Goal: Information Seeking & Learning: Find specific fact

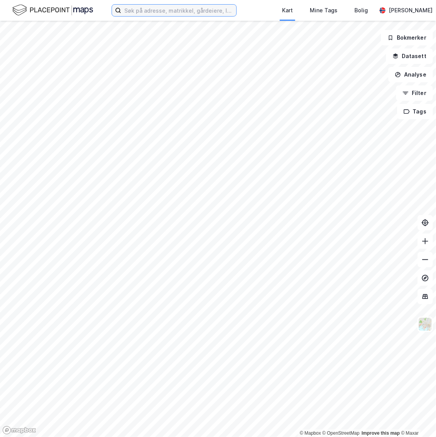
click at [134, 8] on input at bounding box center [178, 11] width 115 height 12
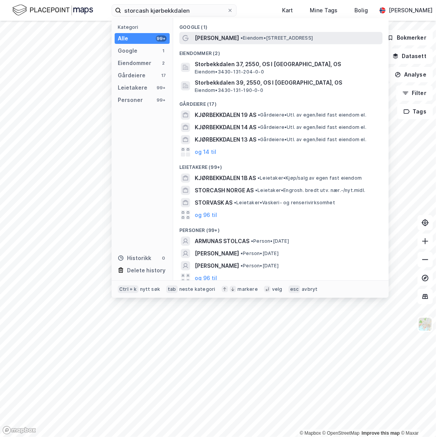
click at [220, 33] on span "[PERSON_NAME]" at bounding box center [217, 37] width 44 height 9
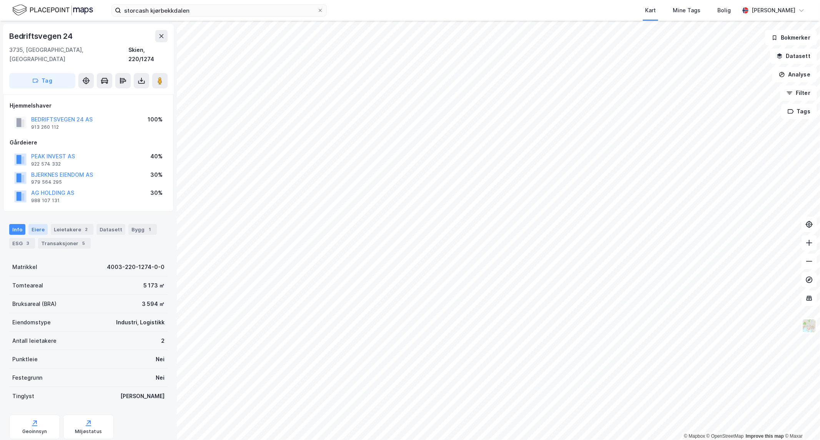
click at [40, 224] on div "Eiere" at bounding box center [37, 229] width 19 height 11
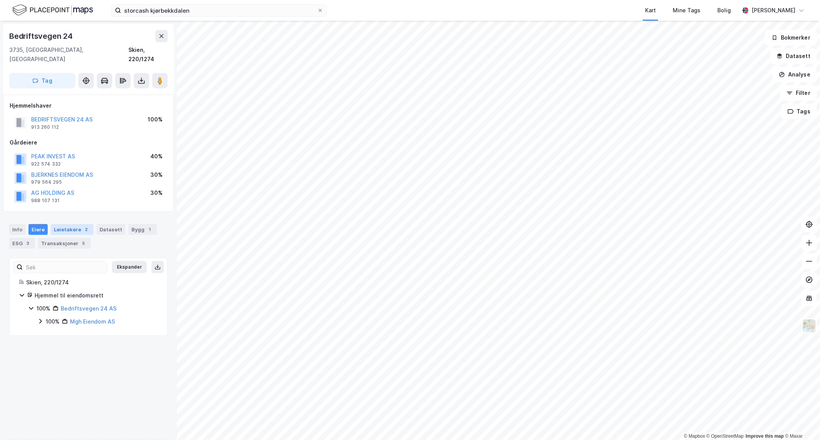
click at [69, 224] on div "Leietakere 2" at bounding box center [72, 229] width 43 height 11
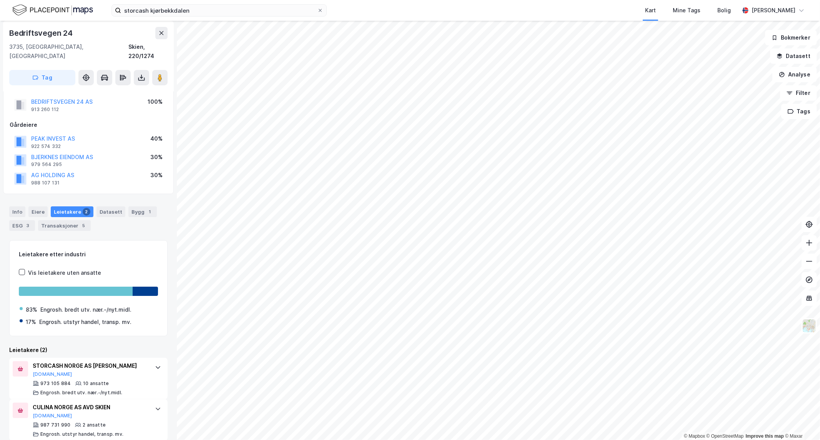
scroll to position [27, 0]
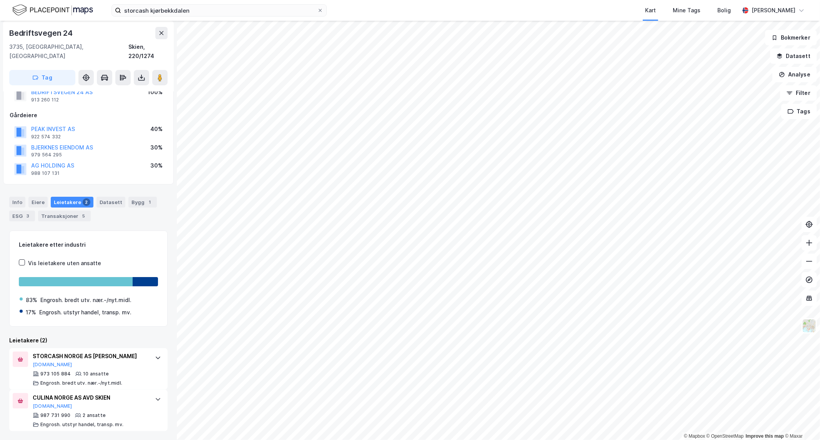
drag, startPoint x: 33, startPoint y: 195, endPoint x: 30, endPoint y: 213, distance: 19.2
click at [33, 197] on div "Eiere" at bounding box center [37, 202] width 19 height 11
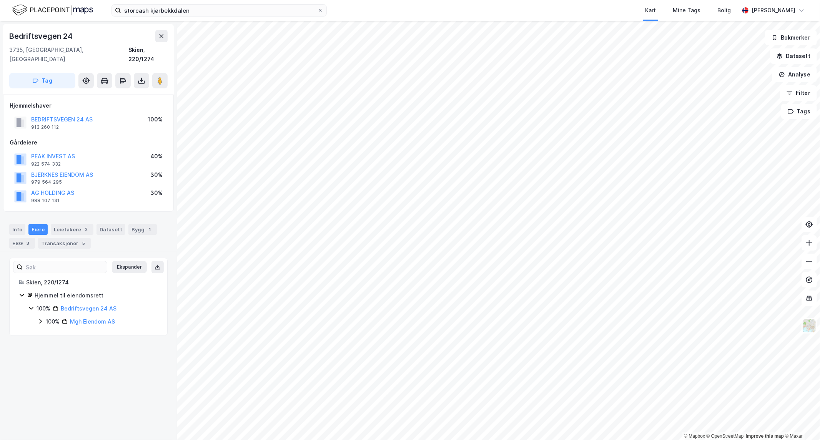
click at [42, 318] on icon at bounding box center [40, 321] width 6 height 6
click at [51, 358] on icon at bounding box center [50, 361] width 6 height 6
click at [48, 344] on icon at bounding box center [50, 347] width 6 height 6
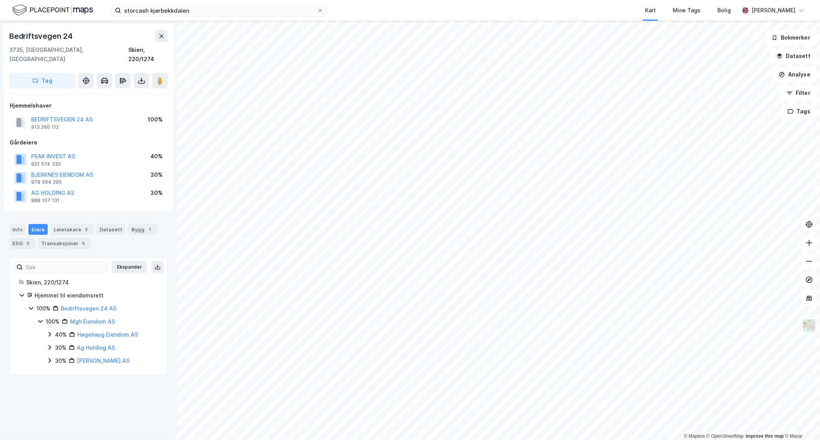
click at [48, 331] on icon at bounding box center [50, 334] width 6 height 6
click at [58, 344] on icon at bounding box center [59, 347] width 6 height 6
click at [49, 331] on icon at bounding box center [50, 334] width 6 height 6
click at [38, 318] on icon at bounding box center [40, 321] width 6 height 6
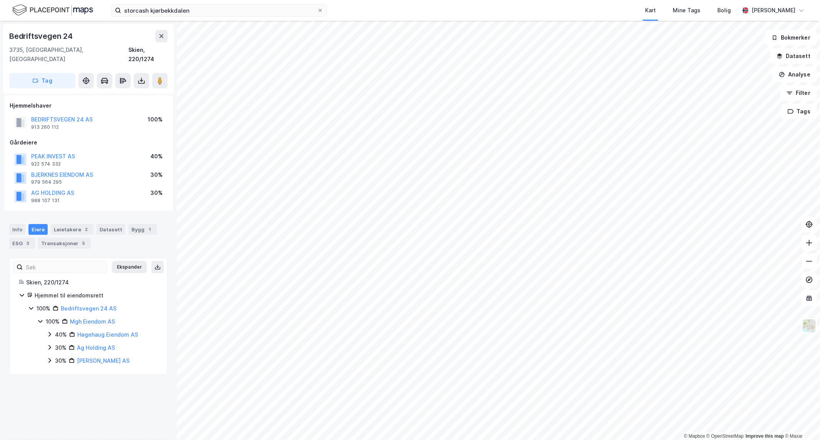
click at [93, 114] on div "© Mapbox © OpenStreetMap Improve this map © Maxar Bedriftsvegen 24 3735, [GEOGR…" at bounding box center [410, 230] width 820 height 419
drag, startPoint x: 105, startPoint y: 98, endPoint x: 111, endPoint y: 72, distance: 26.4
click at [111, 72] on div "Bedriftsvegen 24 3735, [GEOGRAPHIC_DATA], [GEOGRAPHIC_DATA] Skien, 220/1274 Tag…" at bounding box center [88, 230] width 177 height 419
click at [286, 3] on div "storcash kjørbekkdalen Kart Mine Tags Bolig [PERSON_NAME] © Mapbox © OpenStreet…" at bounding box center [410, 220] width 820 height 440
drag, startPoint x: 216, startPoint y: 10, endPoint x: -467, endPoint y: 83, distance: 687.4
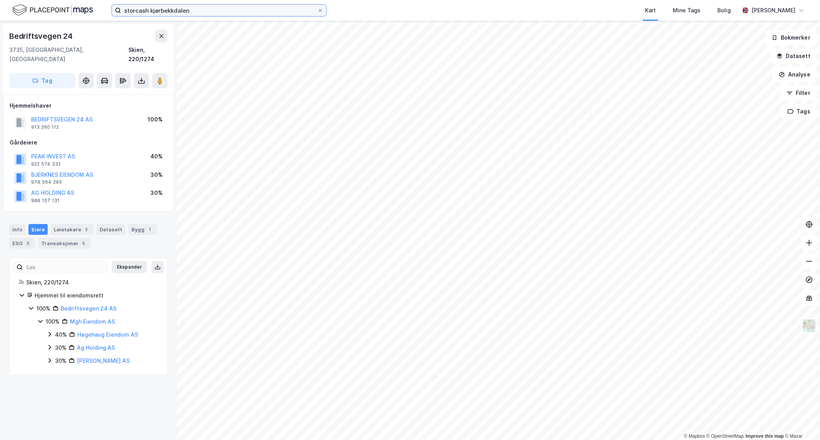
click at [0, 83] on html "storcash kjørbekkdalen Kart Mine Tags Bolig [PERSON_NAME] © Mapbox © OpenStreet…" at bounding box center [410, 220] width 820 height 440
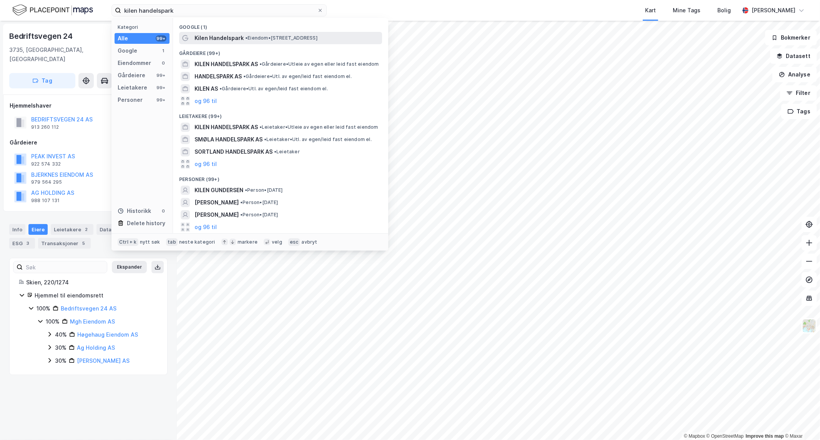
click at [236, 39] on span "Kilen Handelspark" at bounding box center [219, 37] width 49 height 9
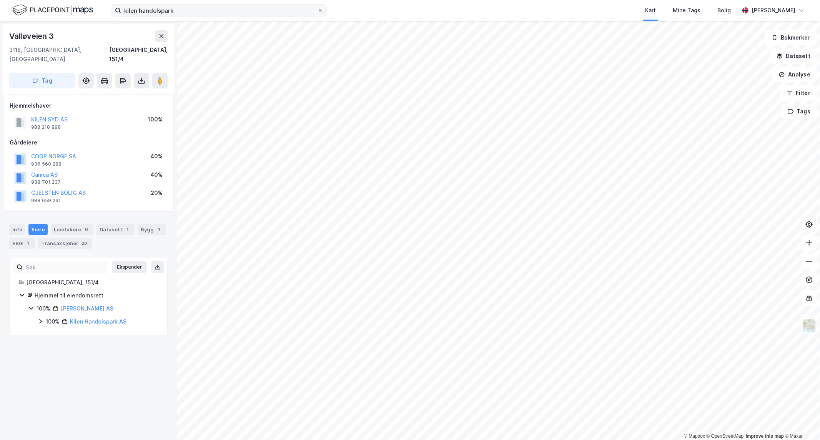
drag, startPoint x: 207, startPoint y: 17, endPoint x: 213, endPoint y: 12, distance: 7.8
click at [210, 14] on div "kilen handelspark Kart Mine Tags Bolig [PERSON_NAME]" at bounding box center [410, 10] width 820 height 21
drag, startPoint x: 199, startPoint y: 13, endPoint x: -368, endPoint y: 72, distance: 570.1
click at [0, 72] on html "kilen handelspark Kart Mine Tags Bolig [PERSON_NAME] © Mapbox © OpenStreetMap I…" at bounding box center [410, 220] width 820 height 440
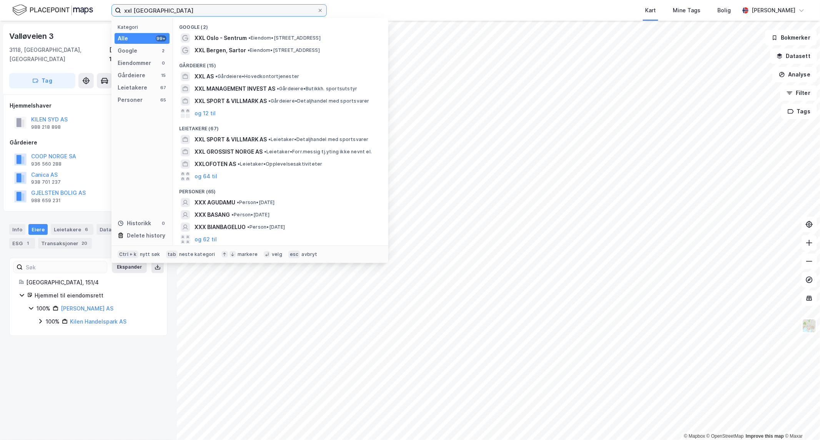
type input "xxl [GEOGRAPHIC_DATA]"
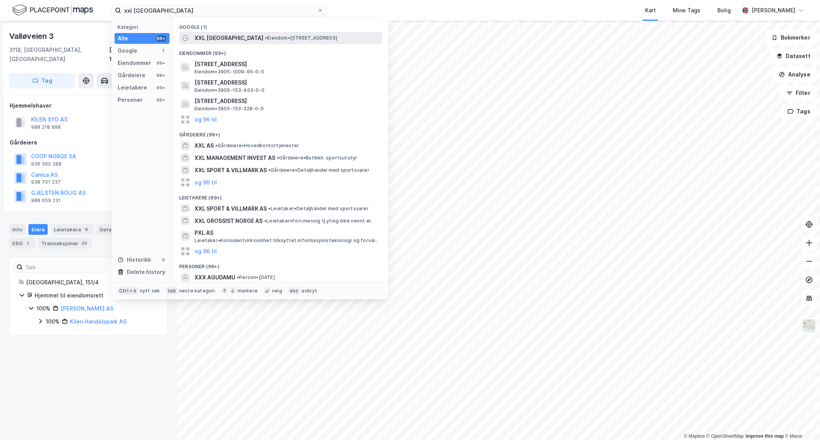
click at [233, 34] on div "XXL [GEOGRAPHIC_DATA] • Eiendom • [STREET_ADDRESS]" at bounding box center [288, 37] width 186 height 9
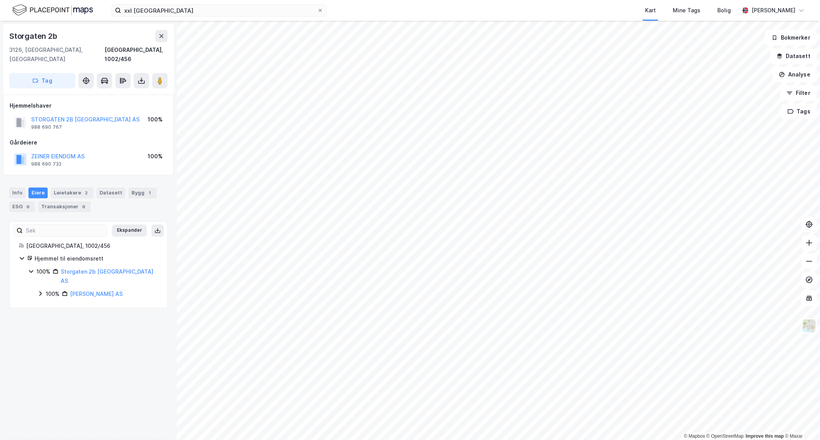
click at [75, 362] on div "Storgaten 2b 3126, [GEOGRAPHIC_DATA], [GEOGRAPHIC_DATA], 1002/456 Tag Hjemmelsh…" at bounding box center [88, 230] width 177 height 419
